Goal: Navigation & Orientation: Find specific page/section

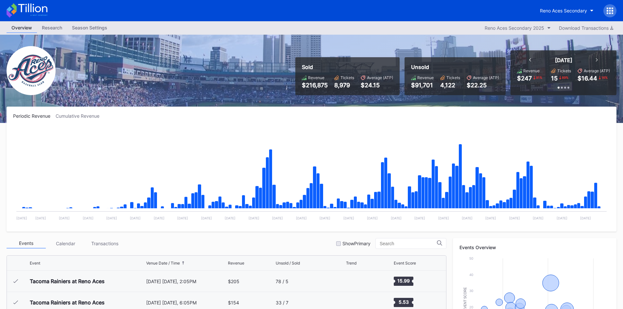
scroll to position [1296, 0]
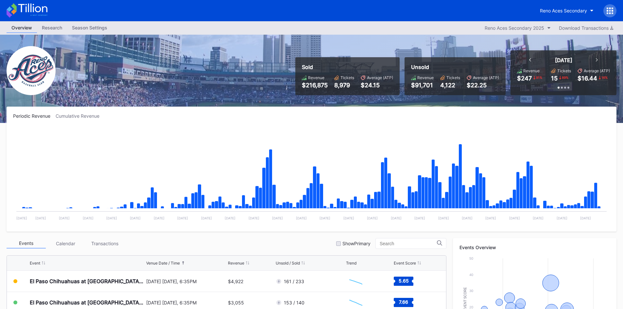
click at [45, 8] on icon at bounding box center [27, 10] width 41 height 14
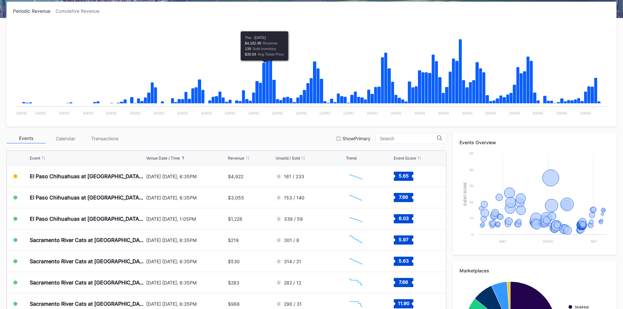
scroll to position [163, 0]
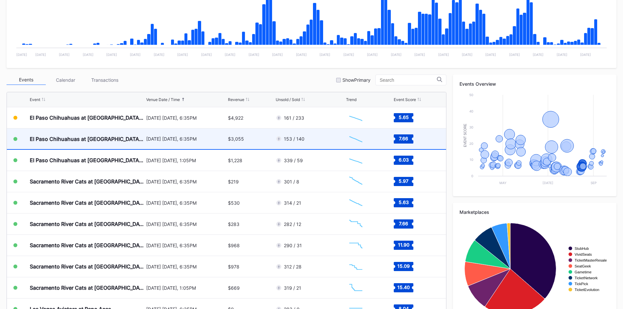
click at [214, 147] on div "[DATE] [DATE], 6:35PM" at bounding box center [186, 138] width 80 height 21
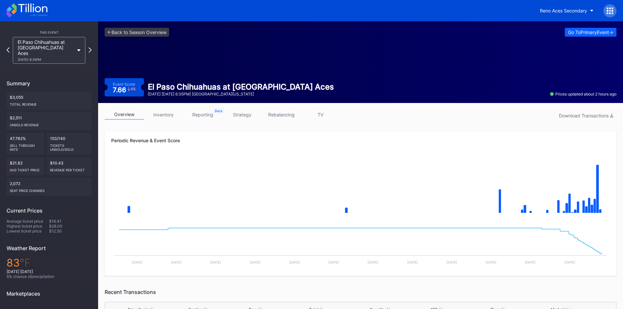
click at [253, 113] on link "strategy" at bounding box center [241, 115] width 39 height 10
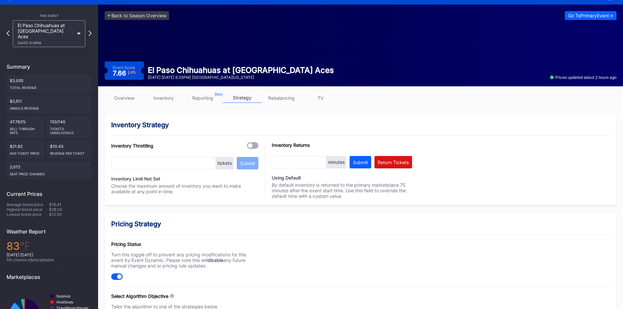
scroll to position [33, 0]
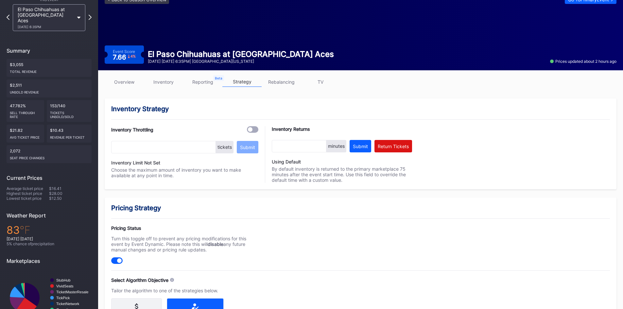
click at [196, 81] on link "reporting" at bounding box center [202, 82] width 39 height 10
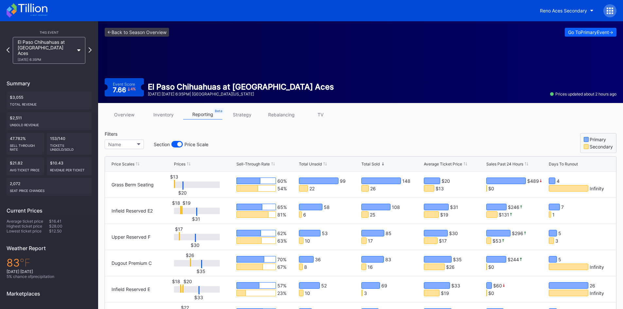
click at [290, 111] on link "rebalancing" at bounding box center [281, 115] width 39 height 10
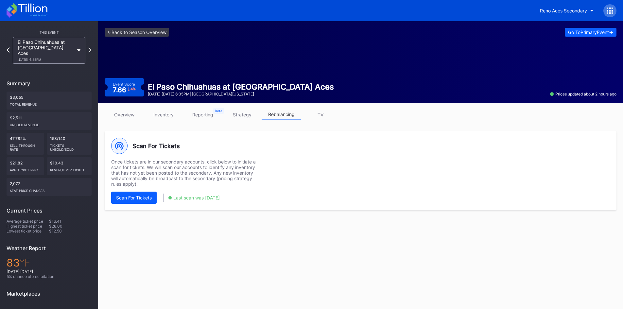
click at [177, 111] on link "inventory" at bounding box center [163, 115] width 39 height 10
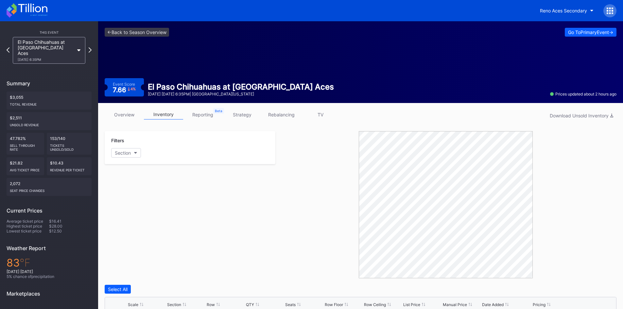
click at [226, 108] on div "overview inventory reporting strategy rebalancing TV Download Unsold Inventory …" at bounding box center [360, 293] width 525 height 381
click at [312, 117] on link "TV" at bounding box center [320, 115] width 39 height 10
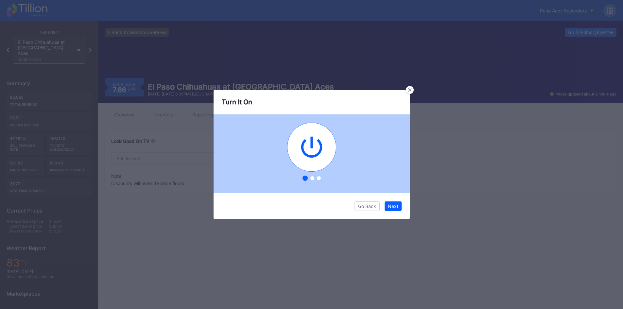
click at [410, 90] on icon at bounding box center [409, 89] width 3 height 3
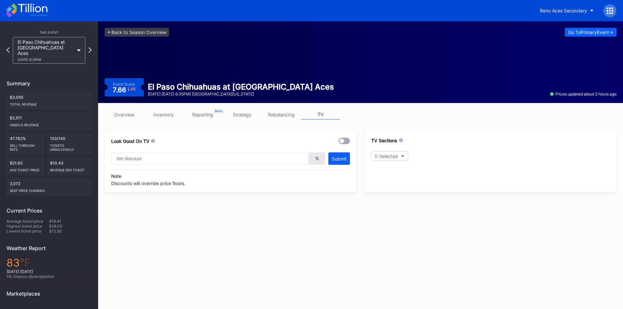
click at [288, 117] on link "rebalancing" at bounding box center [281, 115] width 39 height 10
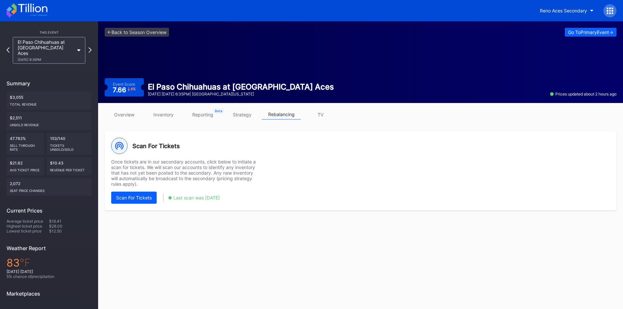
click at [236, 117] on link "strategy" at bounding box center [241, 115] width 39 height 10
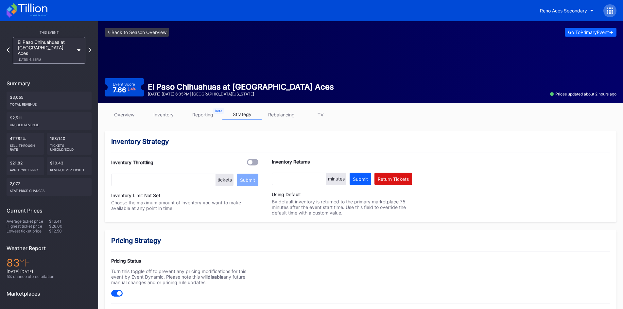
click at [35, 17] on icon at bounding box center [27, 10] width 41 height 14
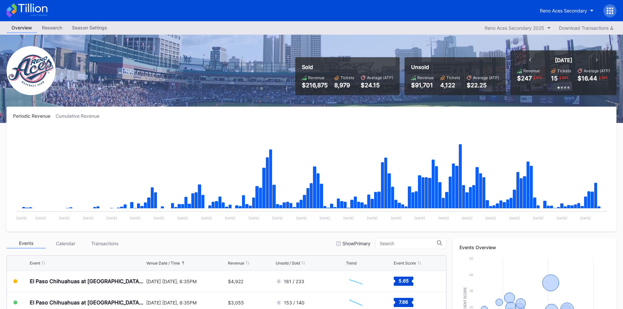
click at [41, 6] on icon at bounding box center [27, 10] width 41 height 14
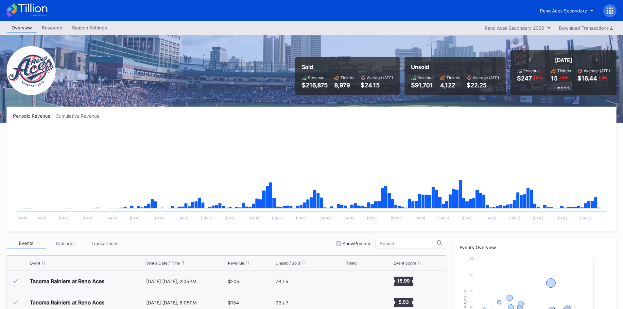
scroll to position [163, 0]
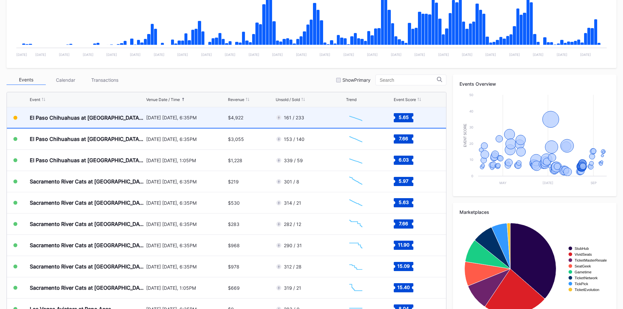
click at [261, 116] on div "$4,922" at bounding box center [251, 117] width 46 height 21
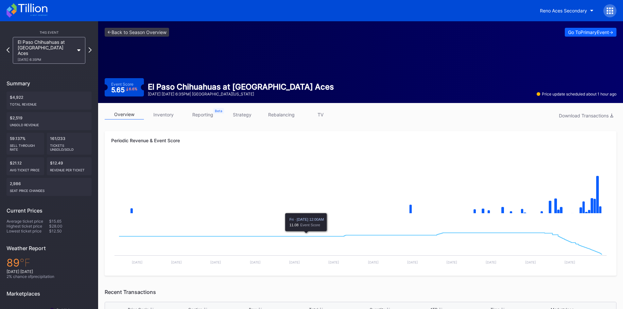
click at [164, 114] on link "inventory" at bounding box center [163, 115] width 39 height 10
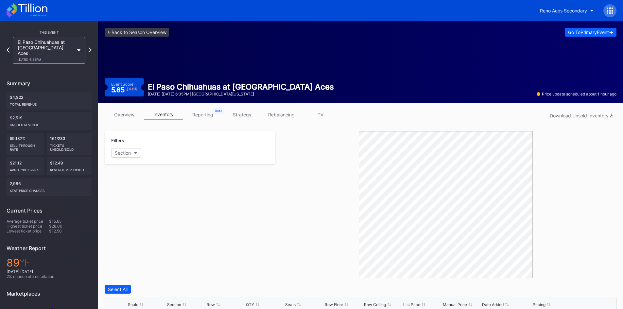
click at [31, 18] on div "Reno Aces Secondary" at bounding box center [311, 10] width 623 height 21
click at [28, 4] on icon at bounding box center [27, 10] width 41 height 14
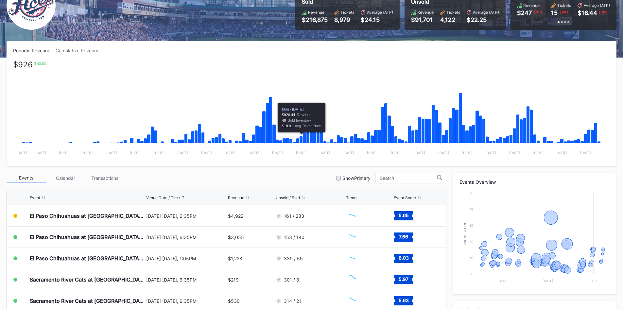
scroll to position [131, 0]
